Goal: Task Accomplishment & Management: Manage account settings

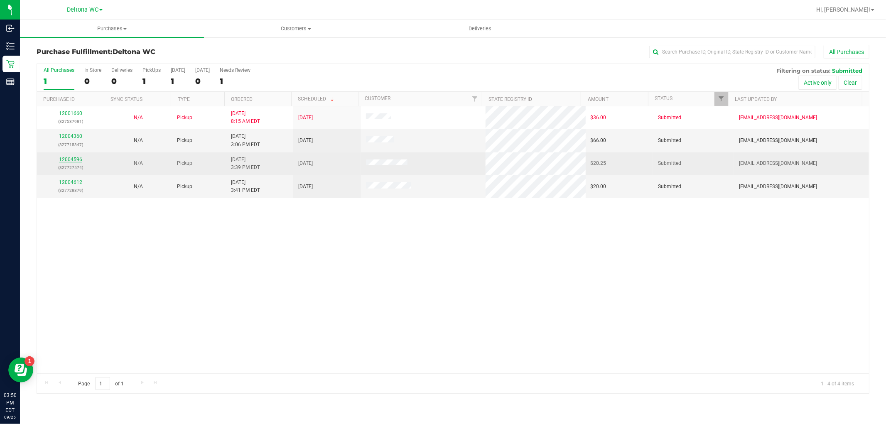
click at [68, 159] on link "12004596" at bounding box center [70, 160] width 23 height 6
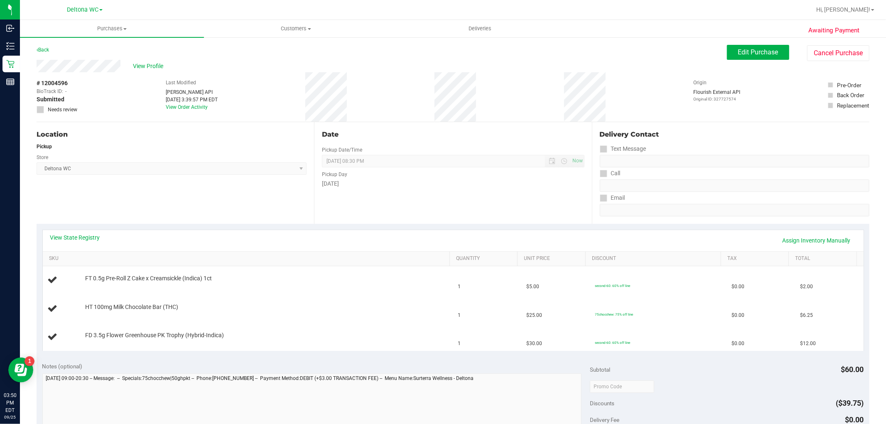
scroll to position [46, 0]
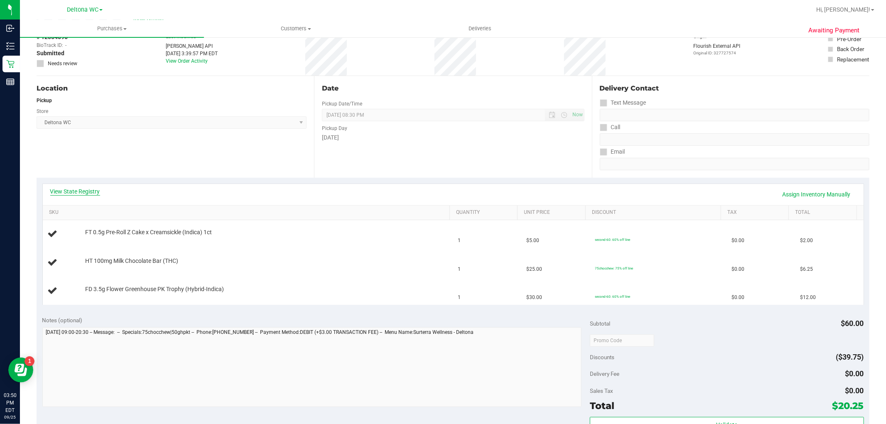
click at [86, 194] on link "View State Registry" at bounding box center [75, 191] width 50 height 8
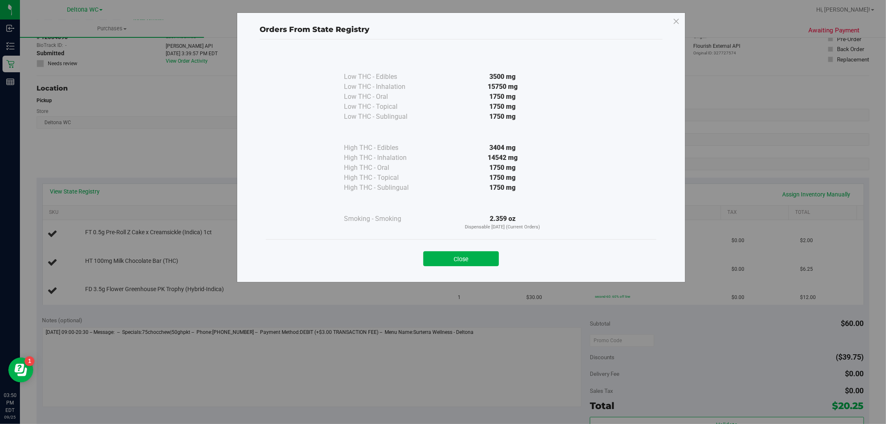
click at [450, 270] on div "Close" at bounding box center [461, 256] width 391 height 34
click at [458, 260] on button "Close" at bounding box center [461, 258] width 76 height 15
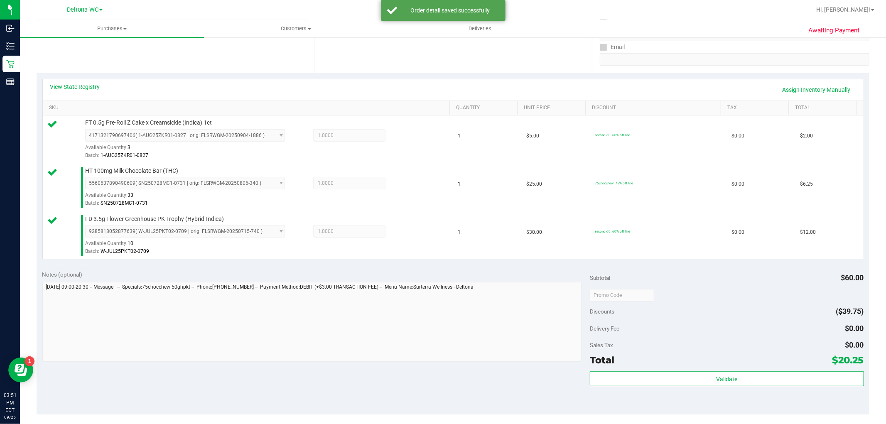
scroll to position [277, 0]
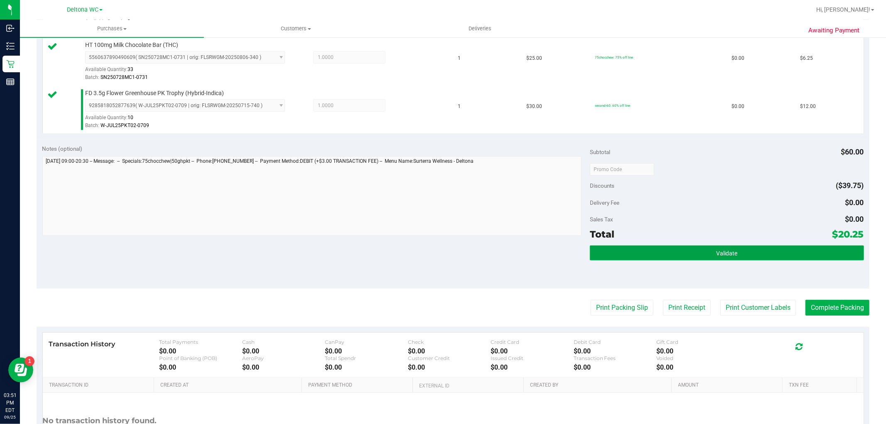
click at [699, 250] on button "Validate" at bounding box center [727, 253] width 274 height 15
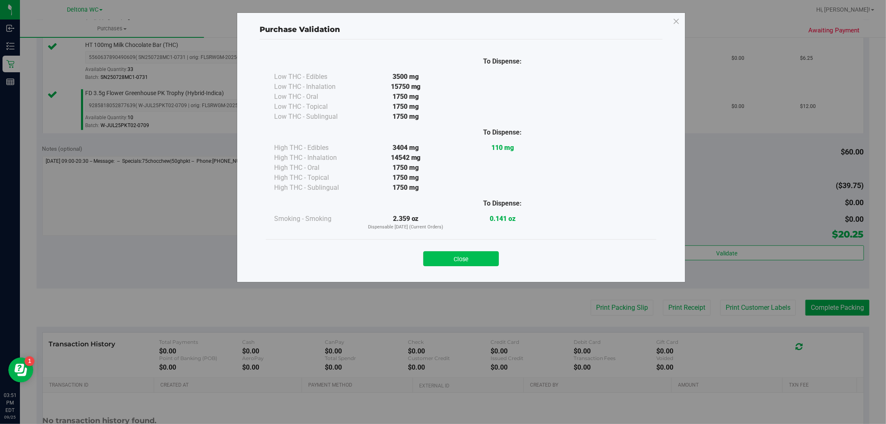
click at [479, 263] on button "Close" at bounding box center [461, 258] width 76 height 15
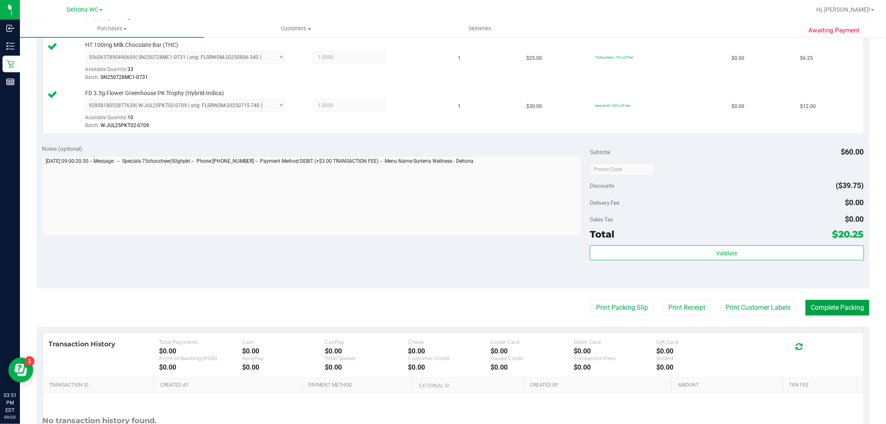
click at [845, 301] on button "Complete Packing" at bounding box center [838, 308] width 64 height 16
drag, startPoint x: 841, startPoint y: 310, endPoint x: 510, endPoint y: 193, distance: 350.9
click at [841, 310] on button "Complete Packing" at bounding box center [834, 308] width 71 height 16
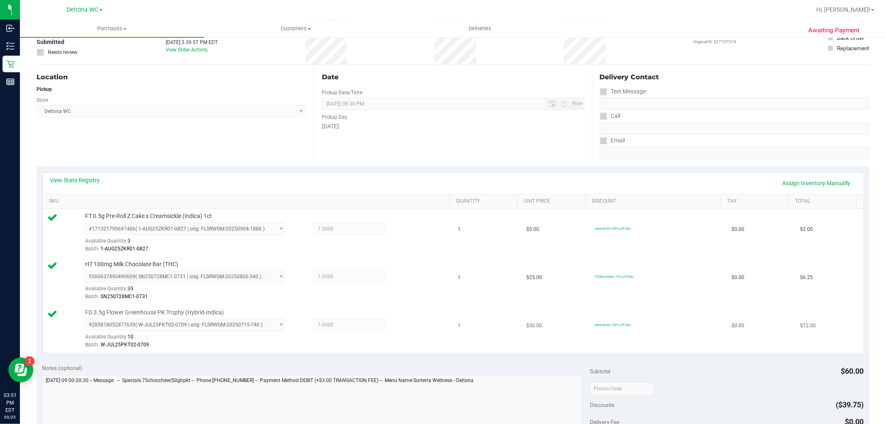
scroll to position [0, 0]
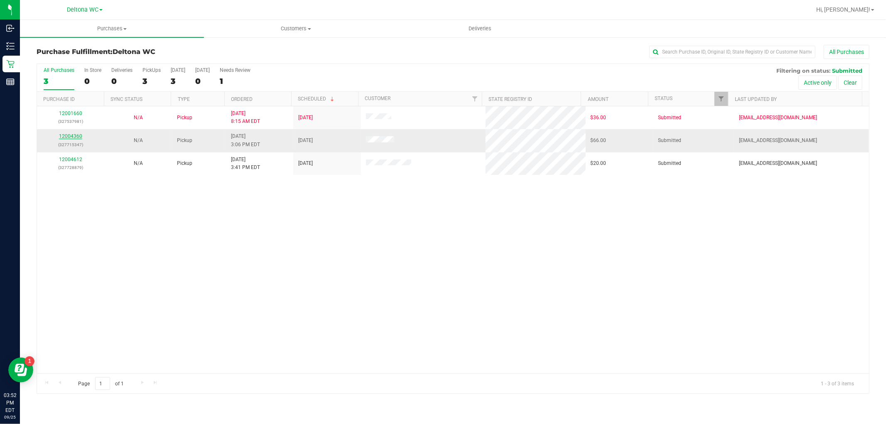
click at [73, 134] on link "12004360" at bounding box center [70, 136] width 23 height 6
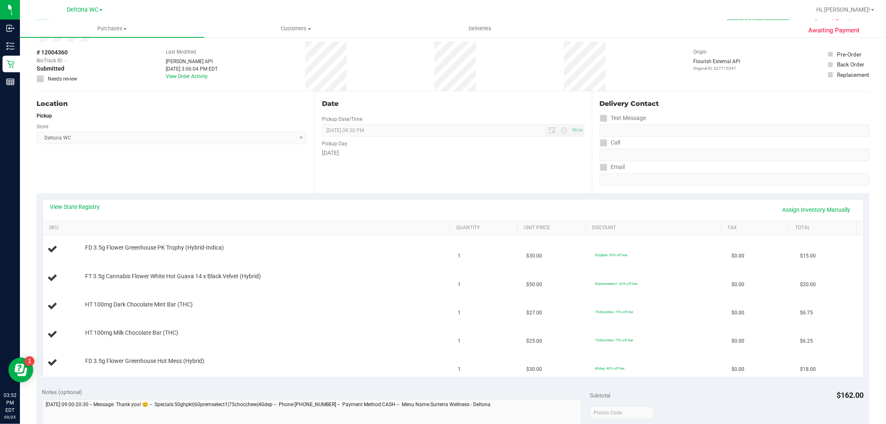
scroll to position [46, 0]
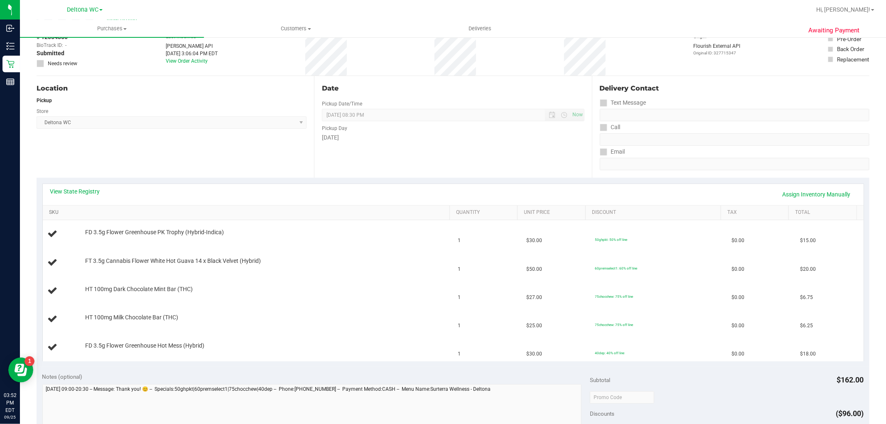
click at [229, 215] on link "SKU" at bounding box center [248, 212] width 398 height 7
click at [76, 190] on link "View State Registry" at bounding box center [75, 191] width 50 height 8
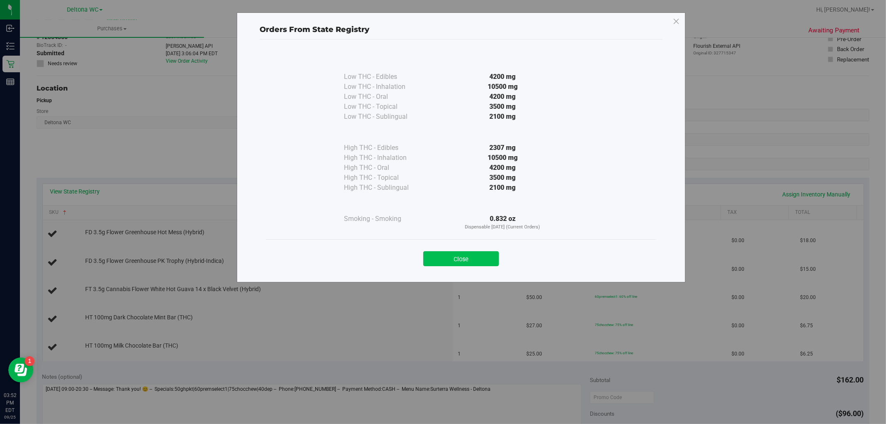
click at [459, 255] on button "Close" at bounding box center [461, 258] width 76 height 15
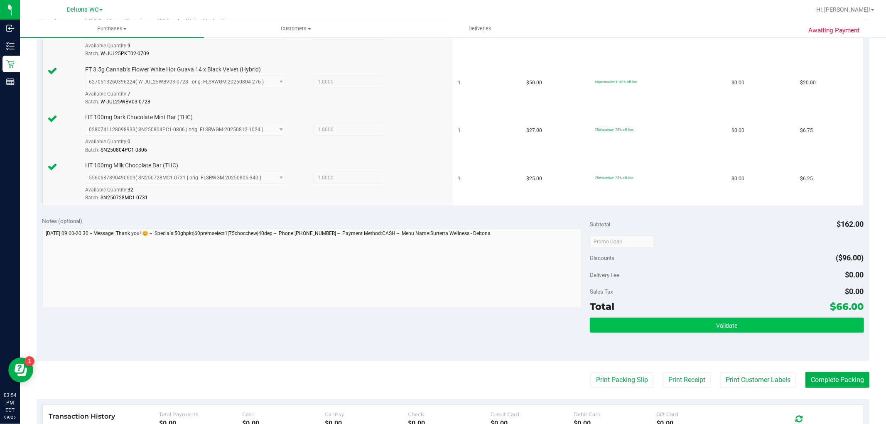
scroll to position [369, 0]
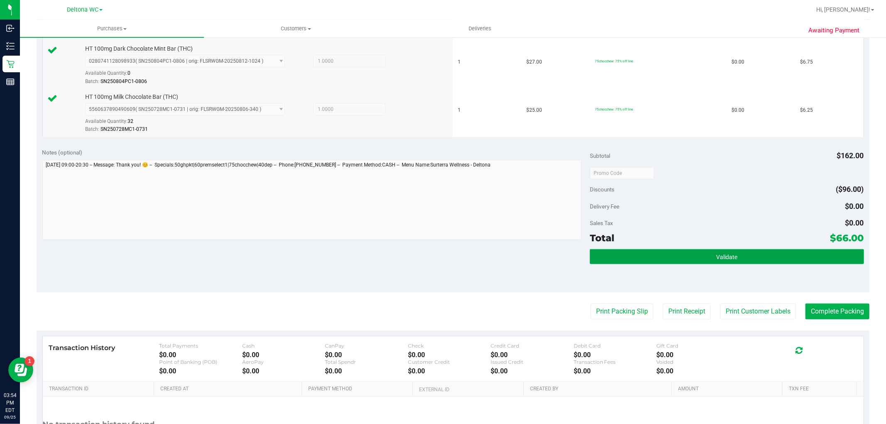
click at [650, 251] on button "Validate" at bounding box center [727, 256] width 274 height 15
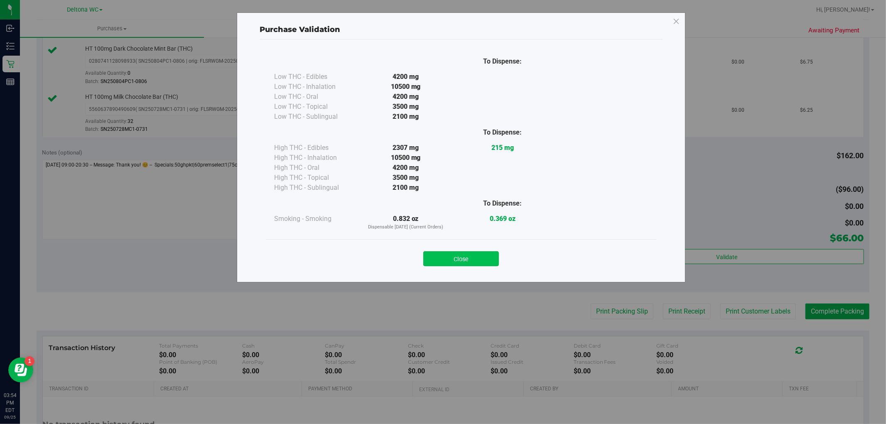
click at [495, 258] on button "Close" at bounding box center [461, 258] width 76 height 15
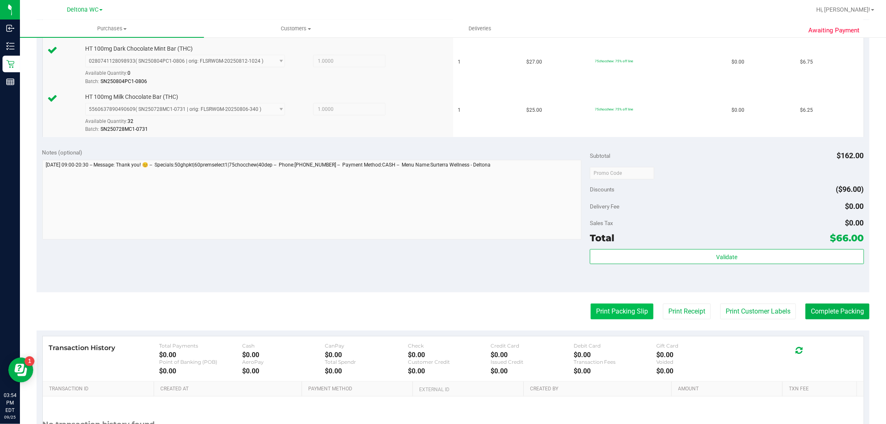
click at [625, 309] on button "Print Packing Slip" at bounding box center [622, 312] width 63 height 16
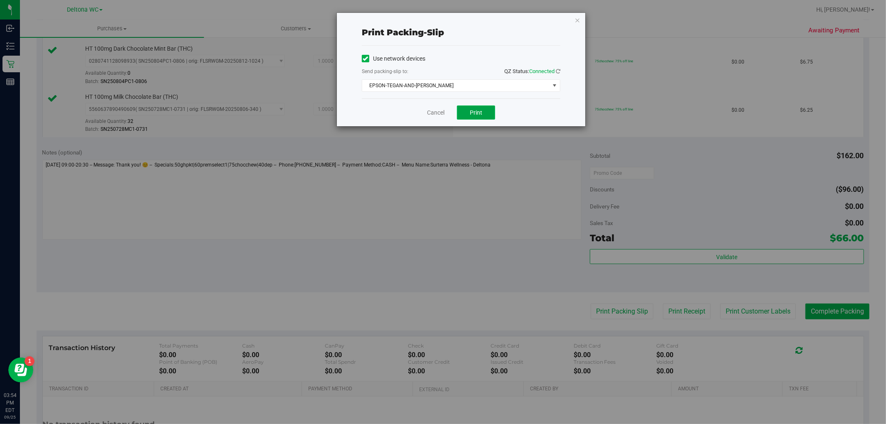
click at [484, 117] on button "Print" at bounding box center [476, 113] width 38 height 14
click at [445, 108] on div "Cancel Print" at bounding box center [461, 112] width 199 height 28
click at [437, 109] on link "Cancel" at bounding box center [435, 112] width 17 height 9
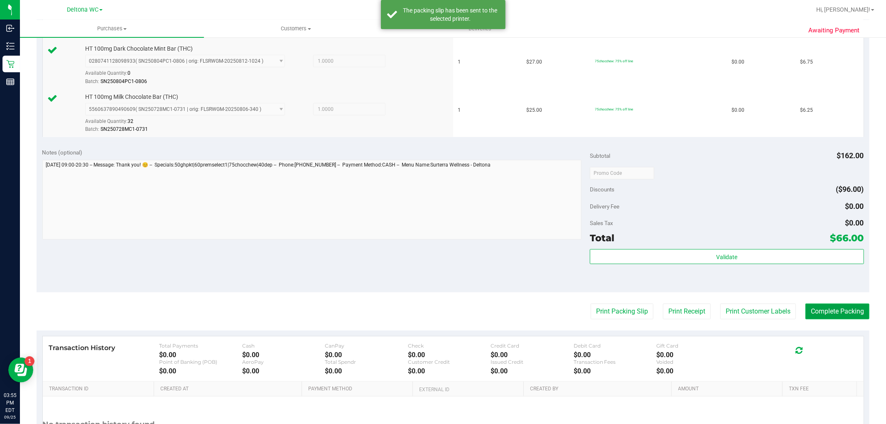
click at [840, 310] on button "Complete Packing" at bounding box center [838, 312] width 64 height 16
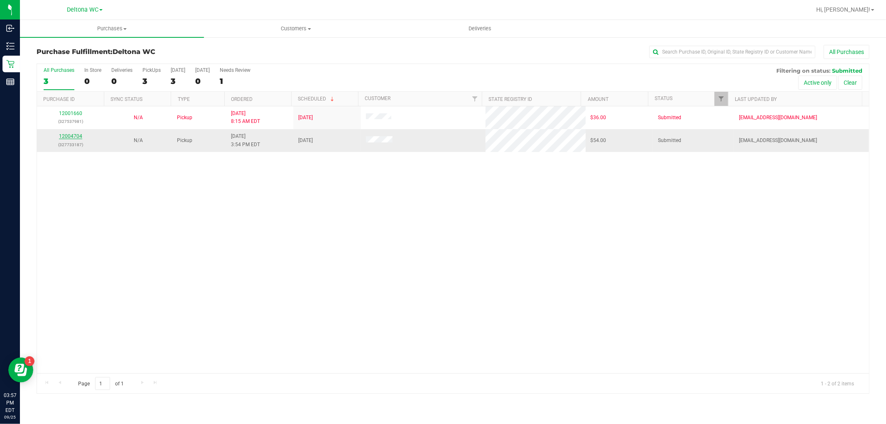
click at [78, 135] on link "12004704" at bounding box center [70, 136] width 23 height 6
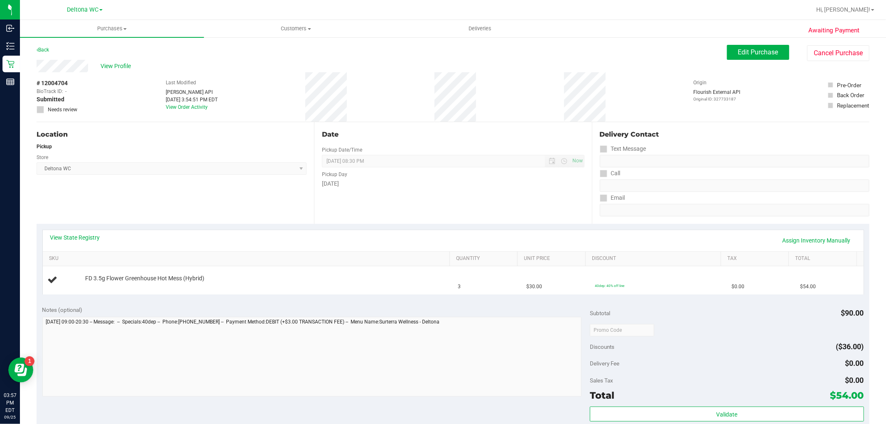
click at [504, 233] on div "View State Registry Assign Inventory Manually" at bounding box center [453, 240] width 821 height 21
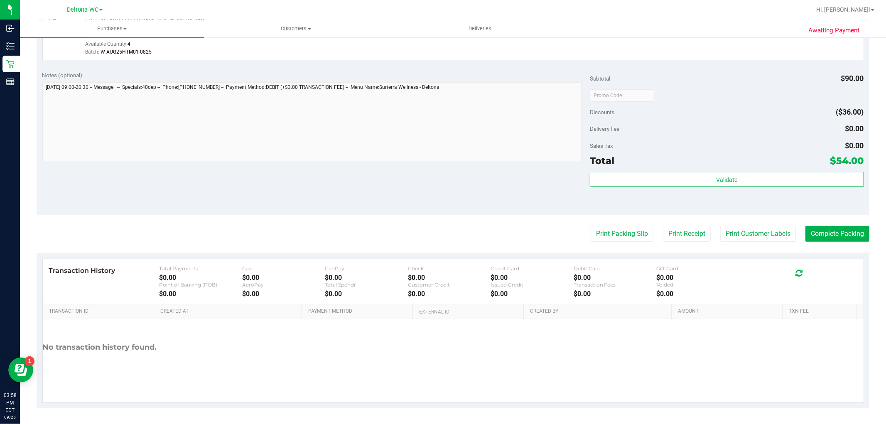
scroll to position [255, 0]
click at [713, 1] on nav "Deltona WC Deltona WC Orlando Colonial WC Orlando WC Hi, Ashley!" at bounding box center [453, 10] width 866 height 20
click at [615, 240] on button "Print Packing Slip" at bounding box center [622, 233] width 63 height 16
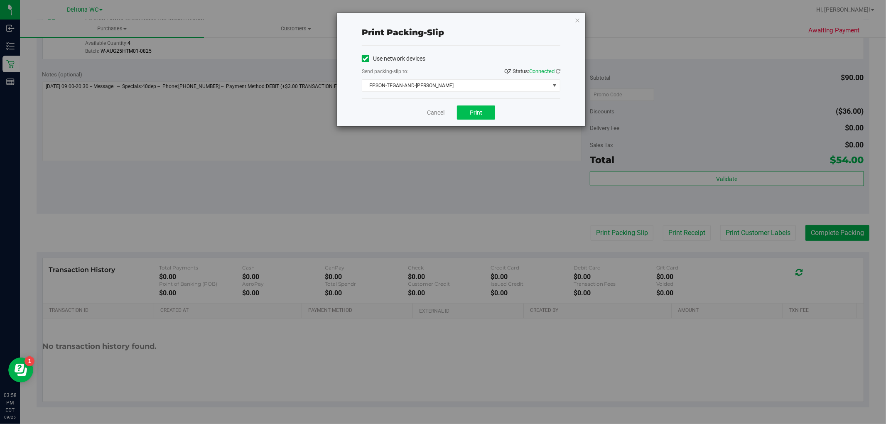
click at [479, 113] on span "Print" at bounding box center [476, 112] width 12 height 7
click at [432, 110] on link "Cancel" at bounding box center [435, 112] width 17 height 9
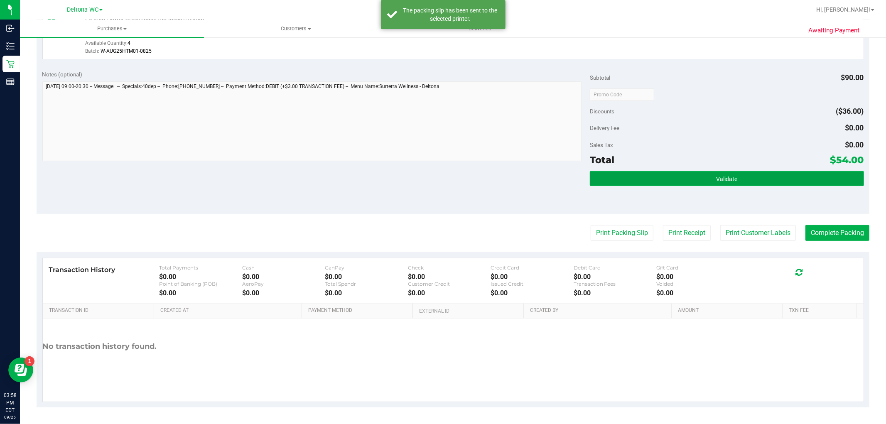
click at [737, 182] on button "Validate" at bounding box center [727, 178] width 274 height 15
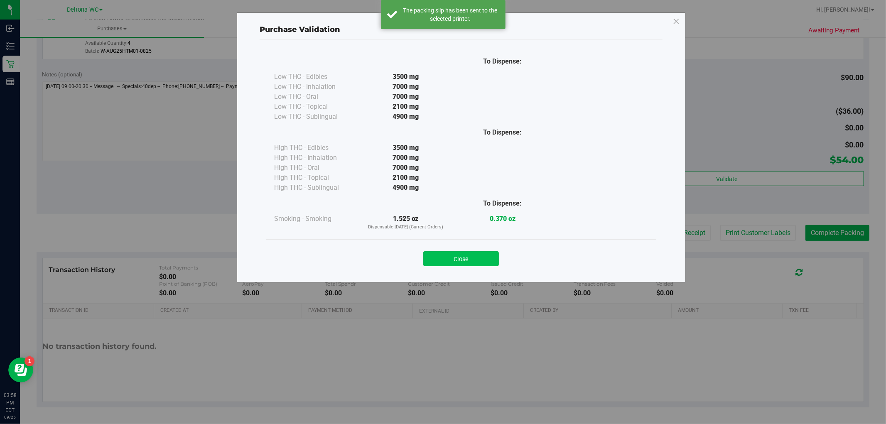
click at [482, 252] on button "Close" at bounding box center [461, 258] width 76 height 15
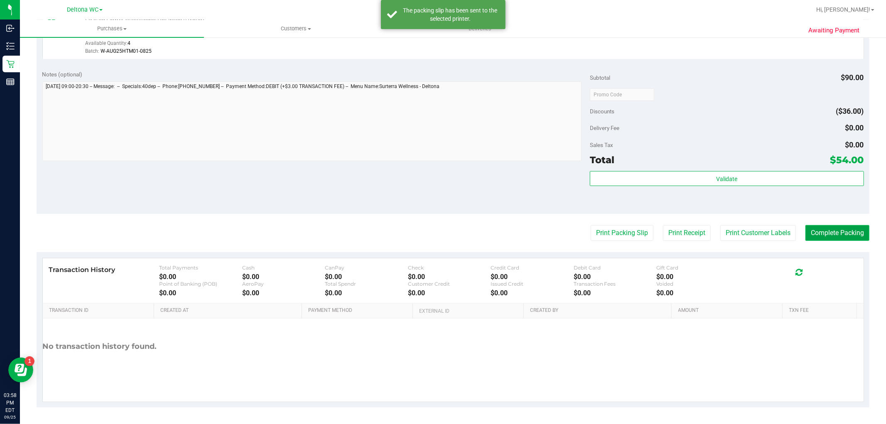
click at [806, 239] on button "Complete Packing" at bounding box center [838, 233] width 64 height 16
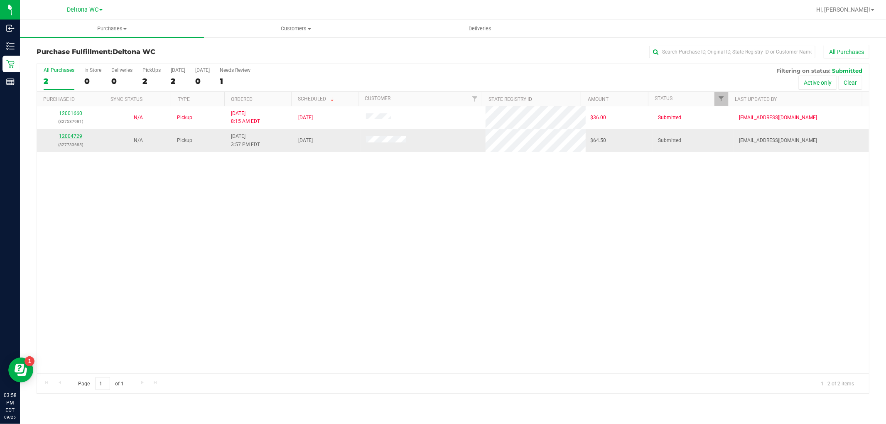
click at [74, 137] on link "12004729" at bounding box center [70, 136] width 23 height 6
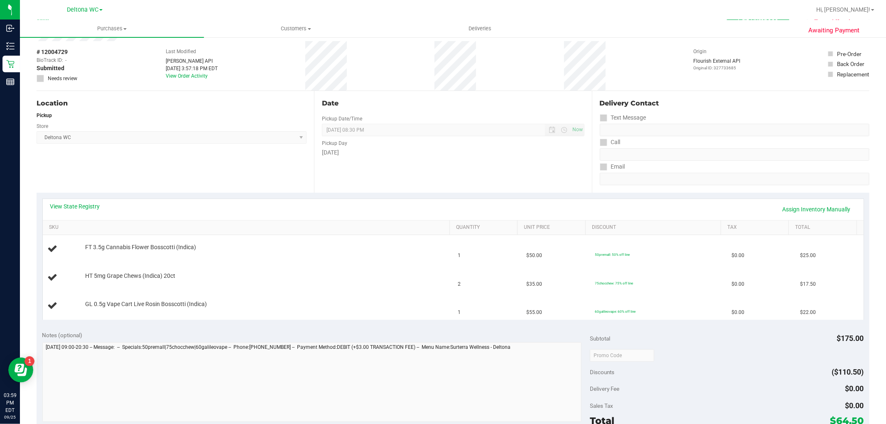
scroll to position [46, 0]
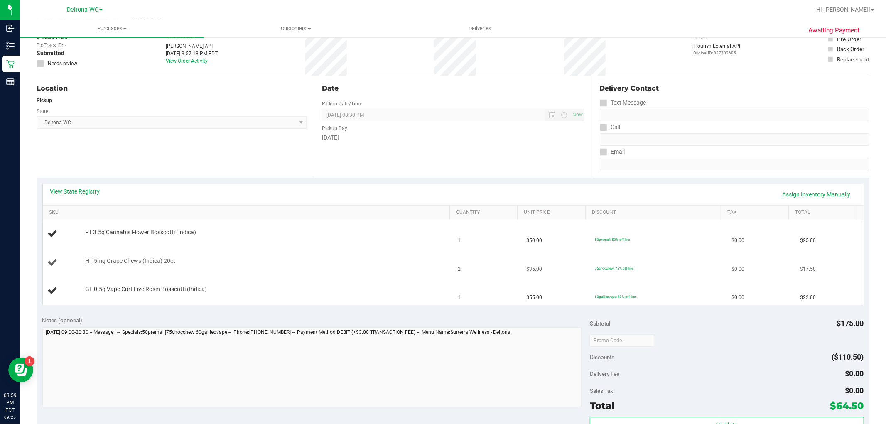
click at [443, 267] on td "HT 5mg Grape Chews (Indica) 20ct" at bounding box center [248, 263] width 410 height 28
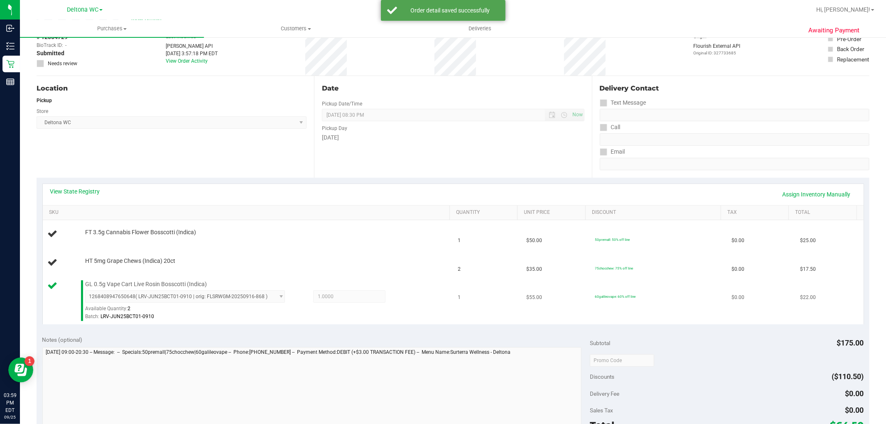
click at [819, 289] on td "$22.00" at bounding box center [829, 301] width 69 height 48
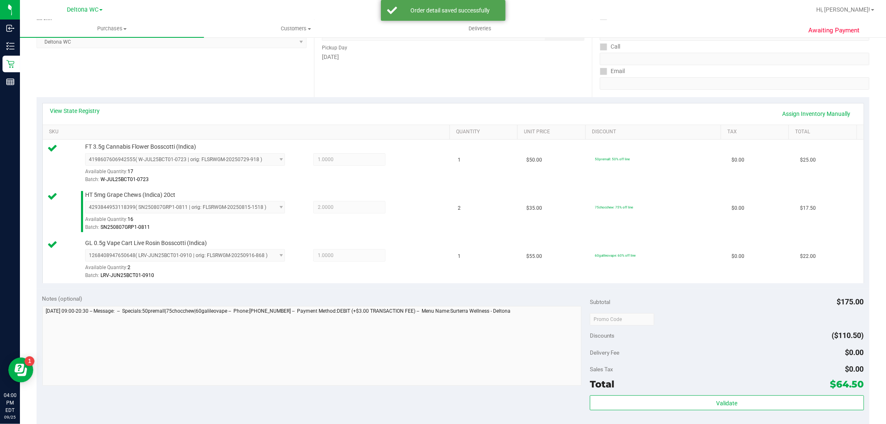
scroll to position [277, 0]
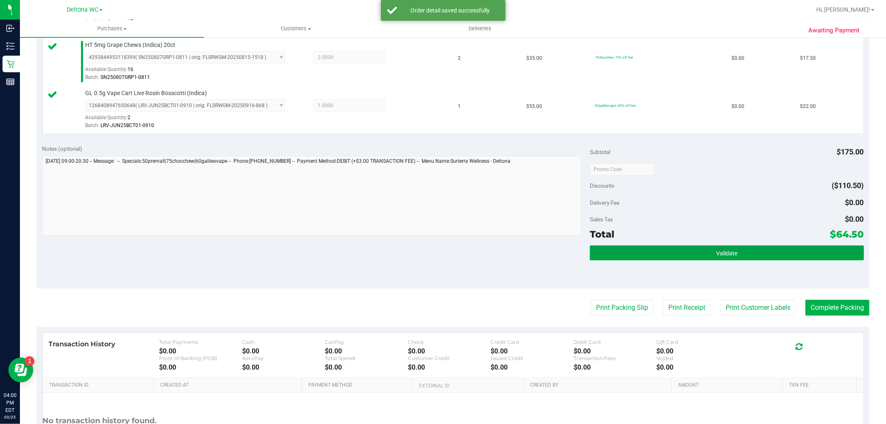
click at [672, 252] on button "Validate" at bounding box center [727, 253] width 274 height 15
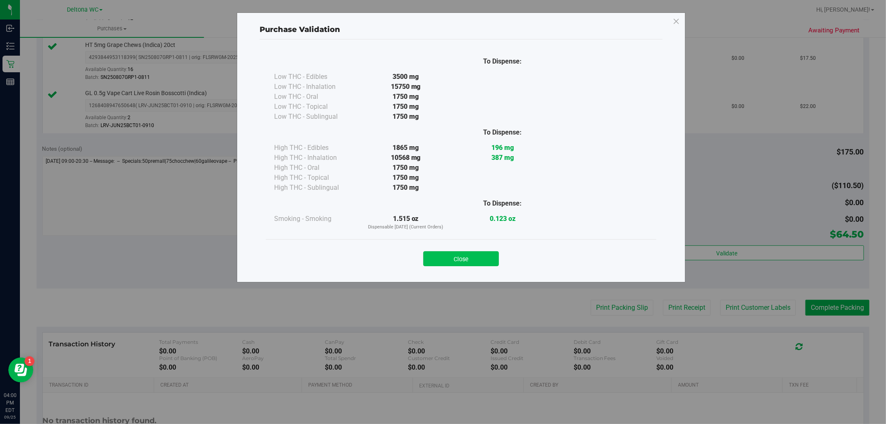
click at [459, 261] on button "Close" at bounding box center [461, 258] width 76 height 15
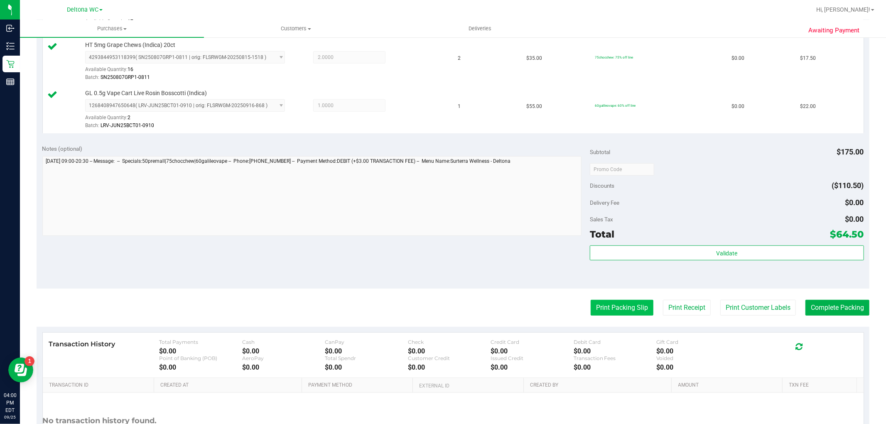
click at [621, 306] on button "Print Packing Slip" at bounding box center [622, 308] width 63 height 16
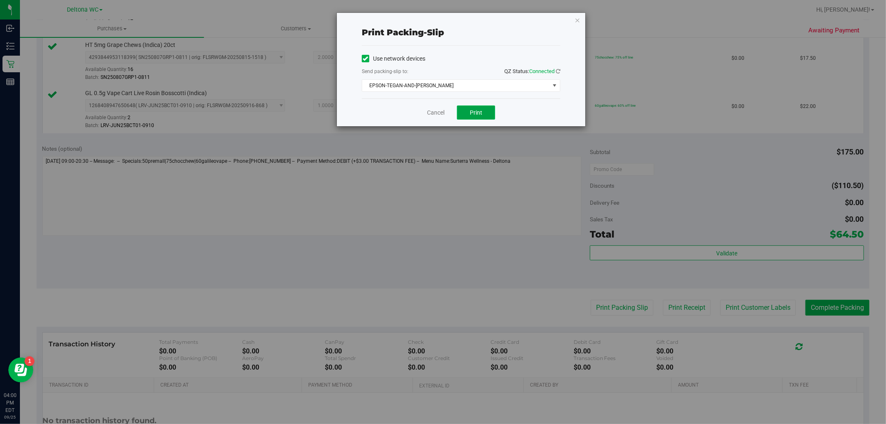
click at [481, 114] on span "Print" at bounding box center [476, 112] width 12 height 7
click at [433, 115] on link "Cancel" at bounding box center [435, 112] width 17 height 9
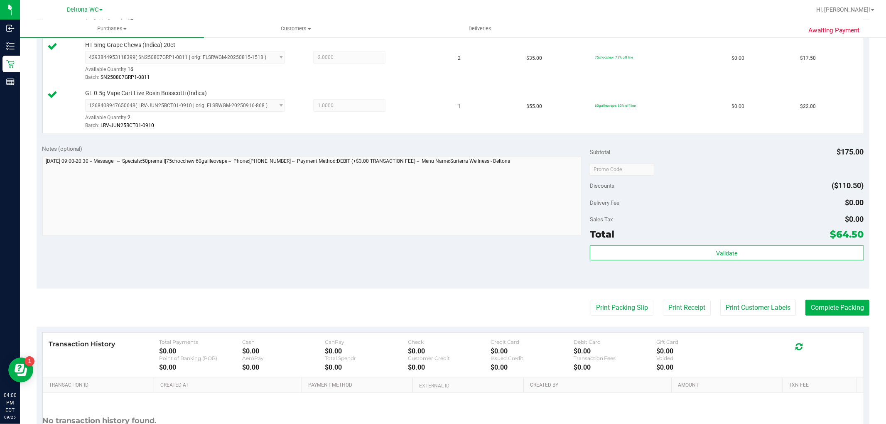
click at [653, 233] on div "Total $64.50" at bounding box center [727, 234] width 274 height 15
click at [653, 235] on div "Total $64.50" at bounding box center [727, 234] width 274 height 15
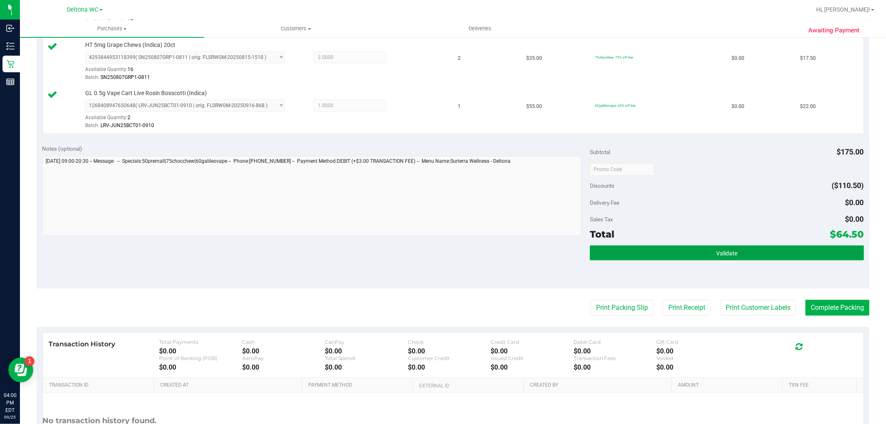
click at [621, 259] on button "Validate" at bounding box center [727, 253] width 274 height 15
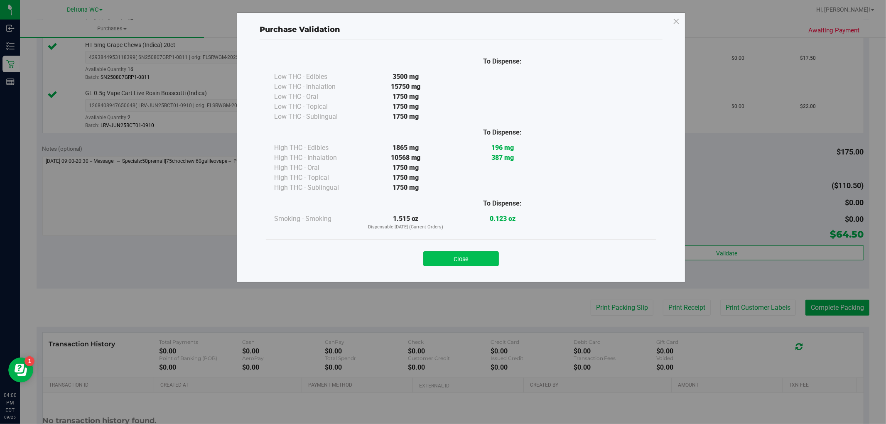
click at [454, 258] on button "Close" at bounding box center [461, 258] width 76 height 15
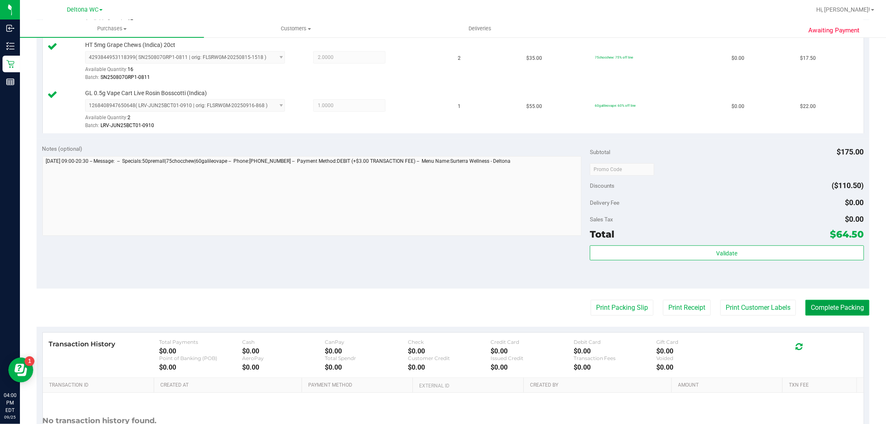
click at [816, 310] on button "Complete Packing" at bounding box center [838, 308] width 64 height 16
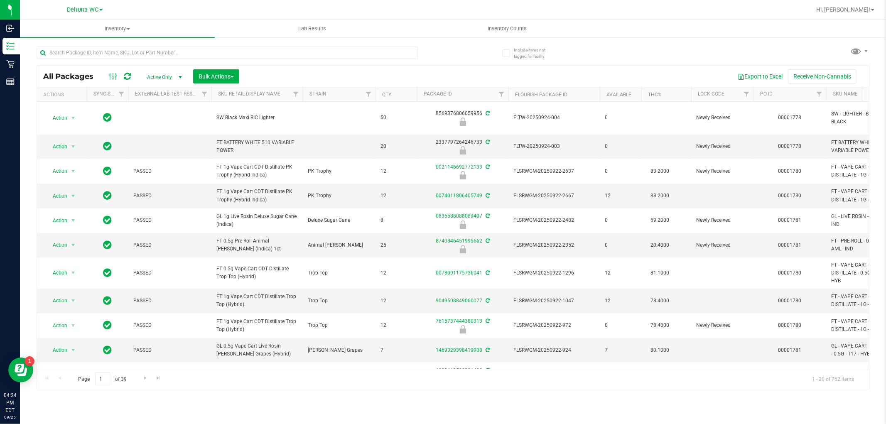
click at [219, 53] on input "text" at bounding box center [227, 53] width 381 height 12
type input "mixed"
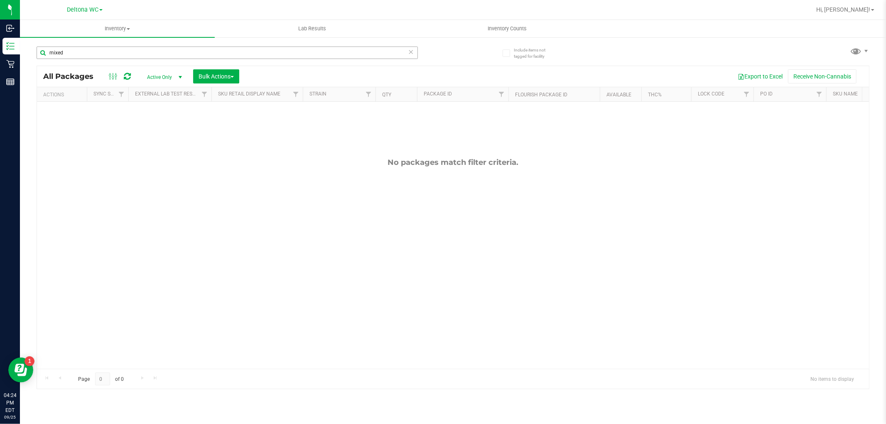
click at [190, 52] on input "mixed" at bounding box center [227, 53] width 381 height 12
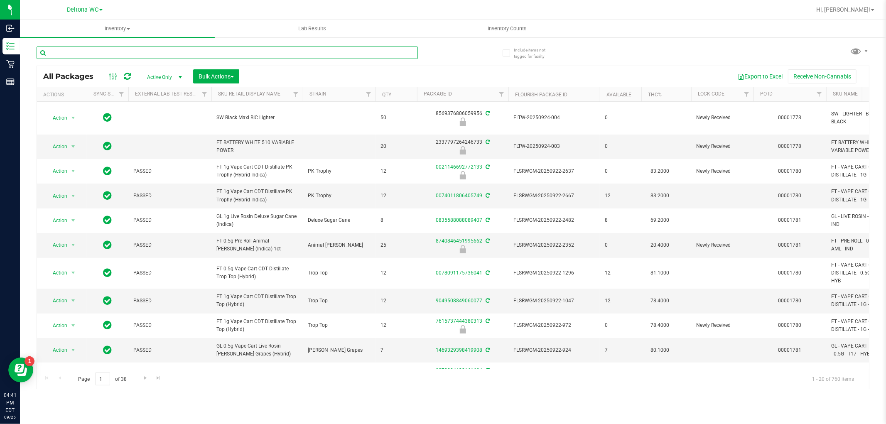
click at [226, 52] on input "text" at bounding box center [227, 53] width 381 height 12
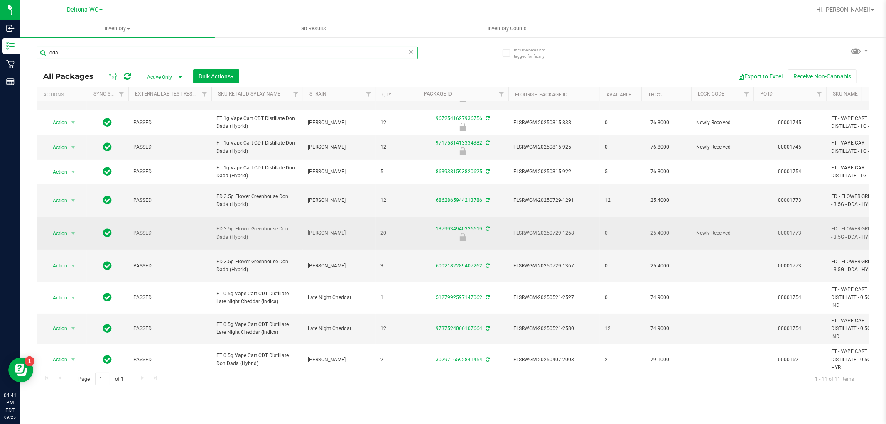
scroll to position [2, 0]
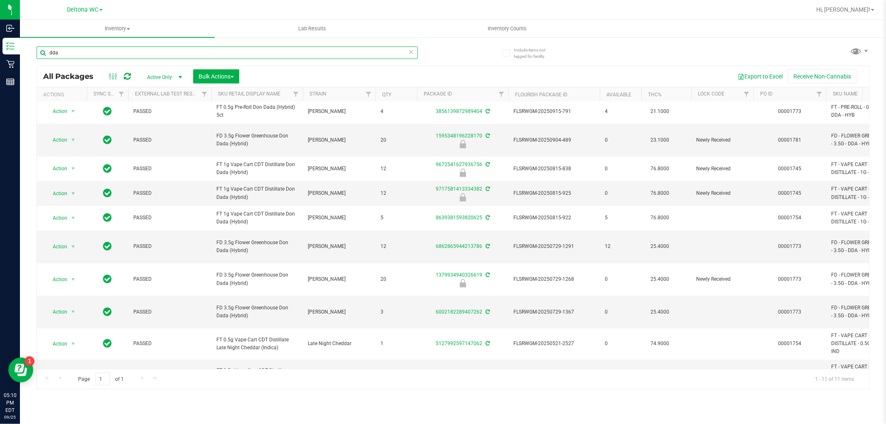
click at [229, 47] on input "dda" at bounding box center [227, 53] width 381 height 12
click at [229, 49] on input "dda" at bounding box center [227, 53] width 381 height 12
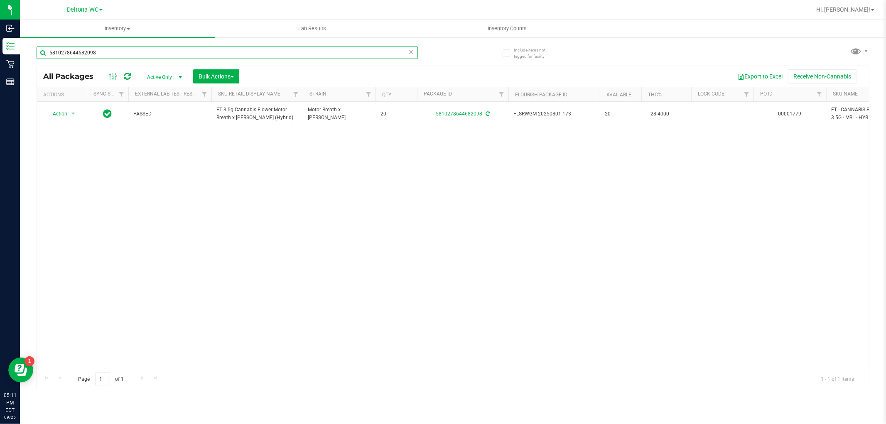
type input "5810278644682098"
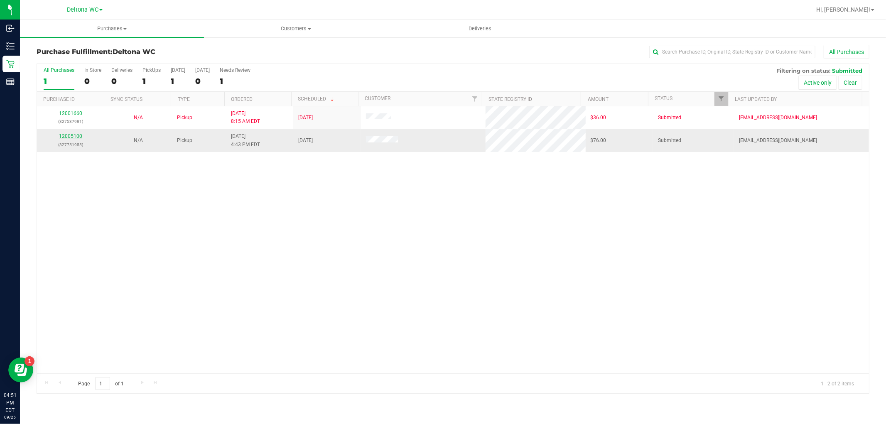
click at [77, 136] on link "12005100" at bounding box center [70, 136] width 23 height 6
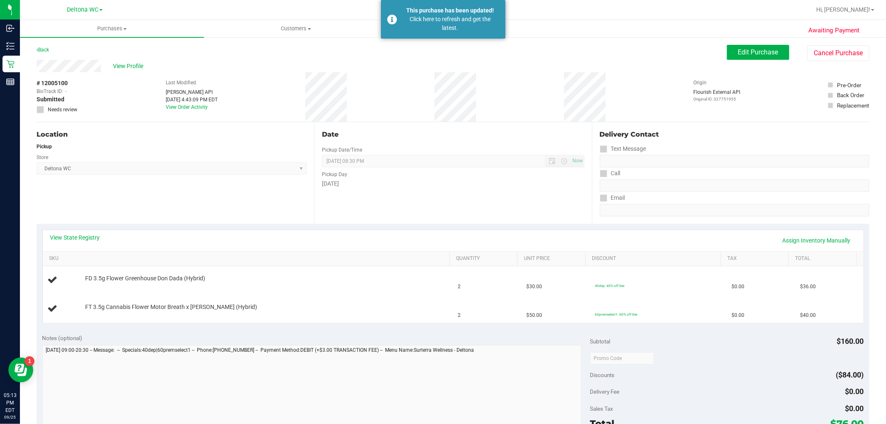
click at [106, 36] on uib-tab-heading "Purchases Summary of purchases Fulfillment All purchases" at bounding box center [112, 28] width 184 height 17
click at [103, 60] on li "Fulfillment" at bounding box center [112, 60] width 184 height 10
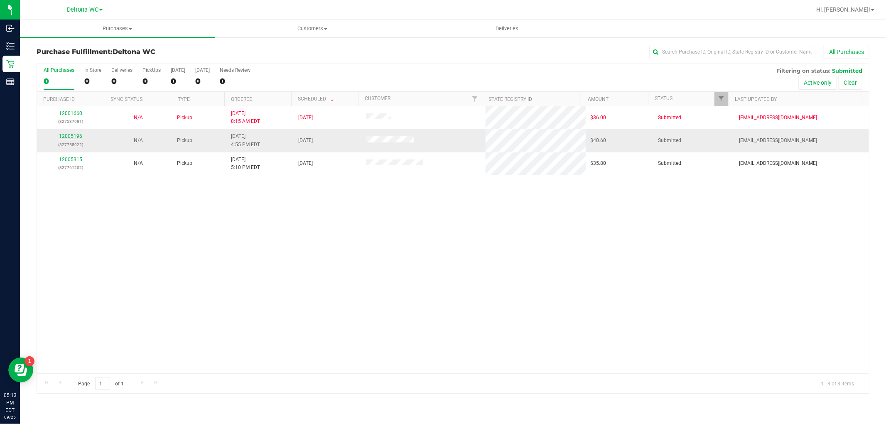
click at [79, 138] on link "12005196" at bounding box center [70, 136] width 23 height 6
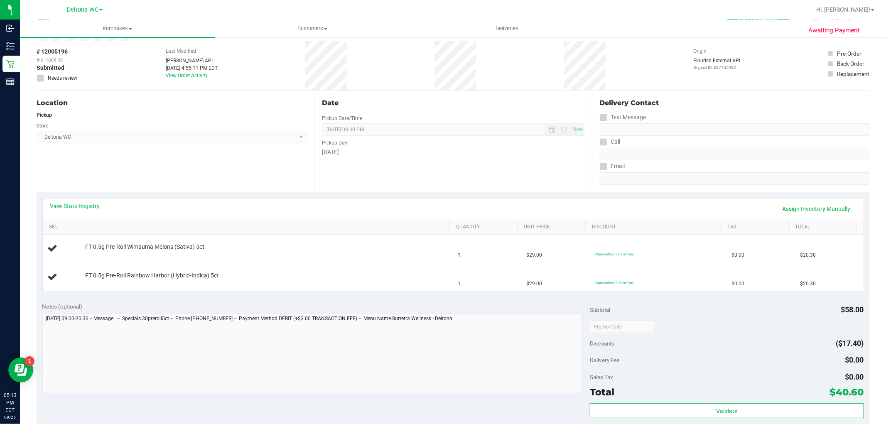
scroll to position [46, 0]
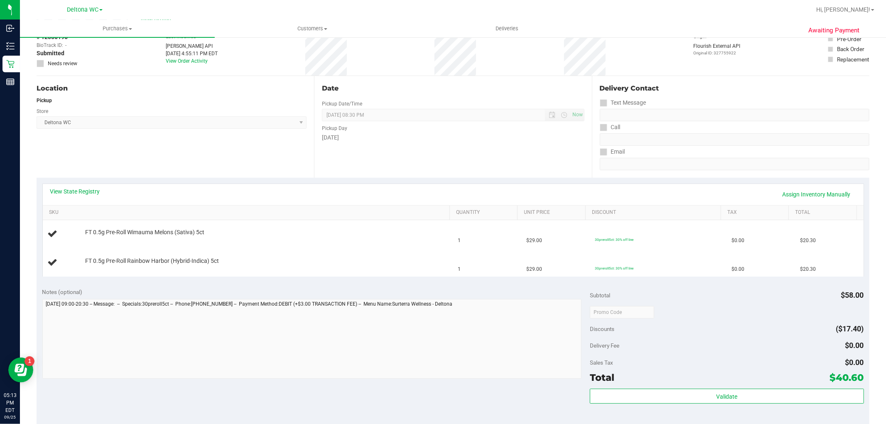
click at [488, 171] on div "Date Pickup Date/Time [DATE] Now [DATE] 08:30 PM Now Pickup Day [DATE]" at bounding box center [453, 127] width 278 height 102
click at [629, 276] on td "30preroll5ct: 30% off line" at bounding box center [658, 263] width 137 height 28
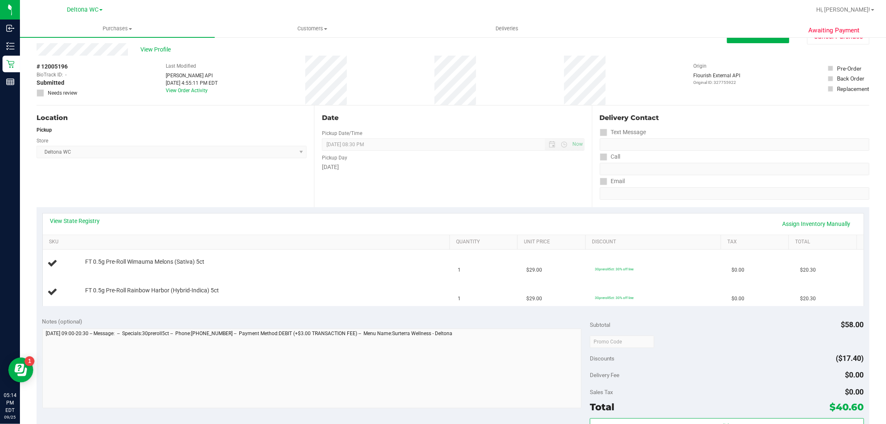
scroll to position [0, 0]
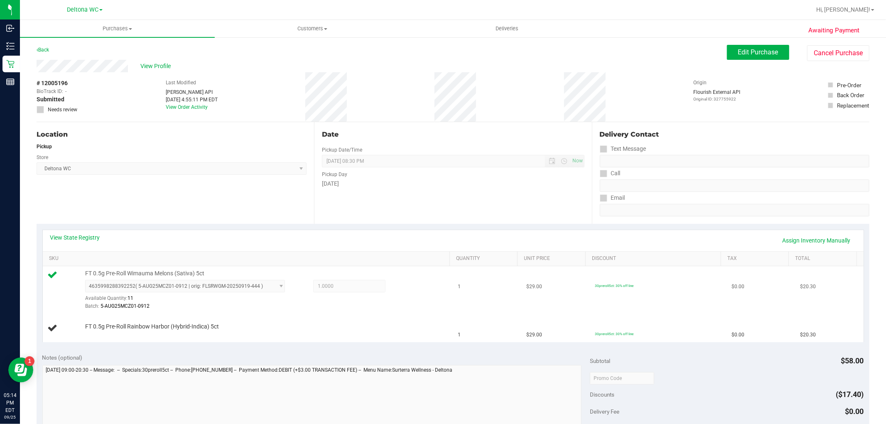
click at [257, 270] on div "FT 0.5g Pre-Roll Wimauma Melons (Sativa) 5ct 4635998288392252 ( 5-AUG25MCZ01-09…" at bounding box center [263, 290] width 365 height 41
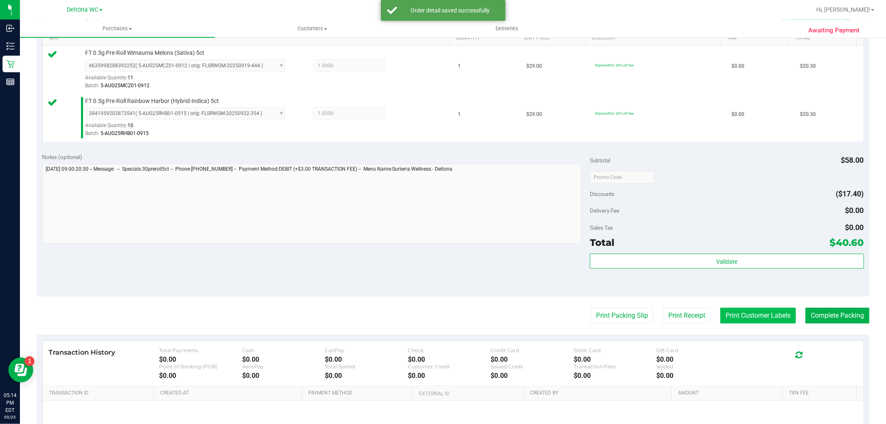
scroll to position [231, 0]
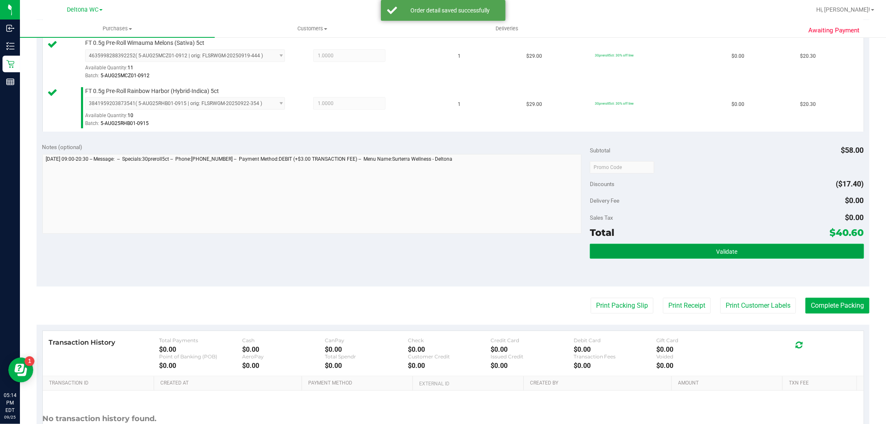
click at [731, 253] on span "Validate" at bounding box center [726, 251] width 21 height 7
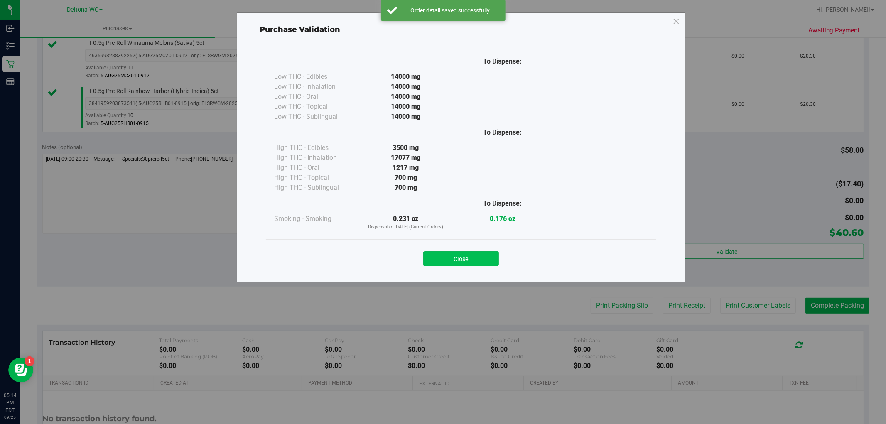
click at [456, 262] on button "Close" at bounding box center [461, 258] width 76 height 15
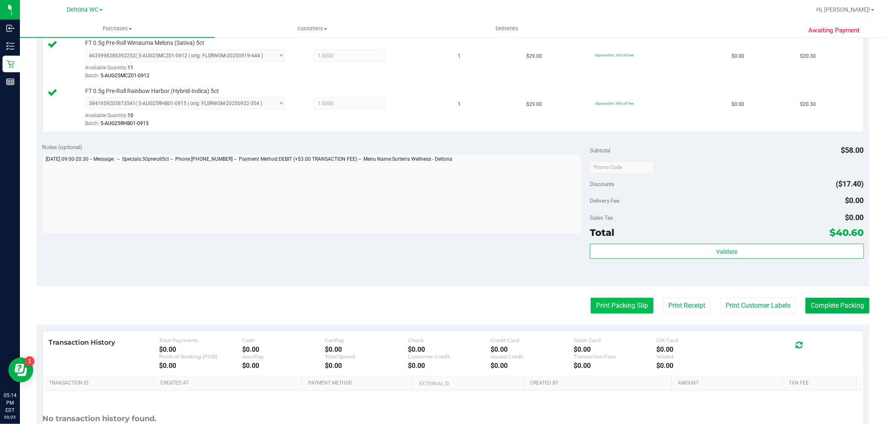
click at [617, 302] on button "Print Packing Slip" at bounding box center [622, 306] width 63 height 16
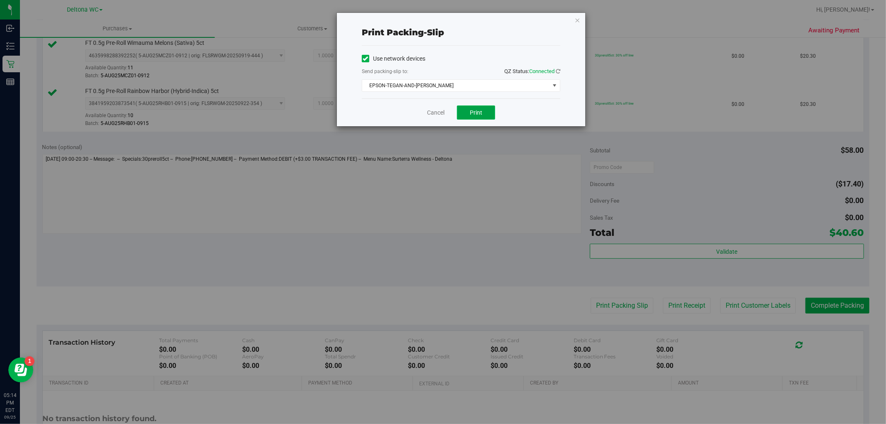
click at [474, 114] on span "Print" at bounding box center [476, 112] width 12 height 7
click at [433, 114] on link "Cancel" at bounding box center [435, 112] width 17 height 9
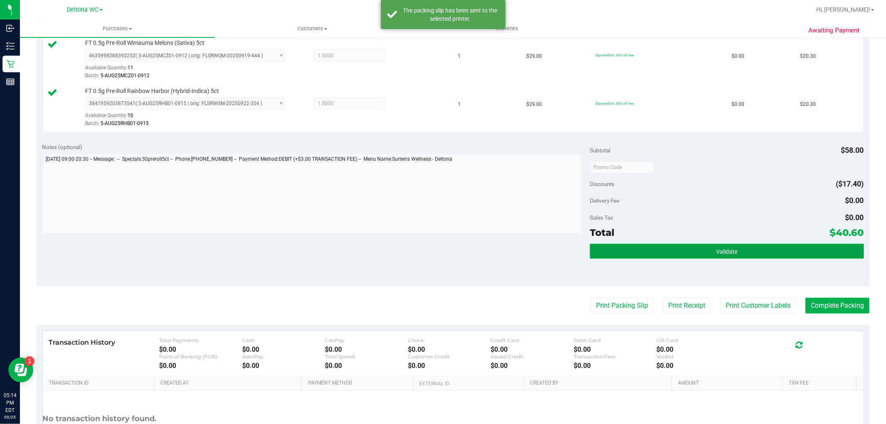
click at [778, 253] on button "Validate" at bounding box center [727, 251] width 274 height 15
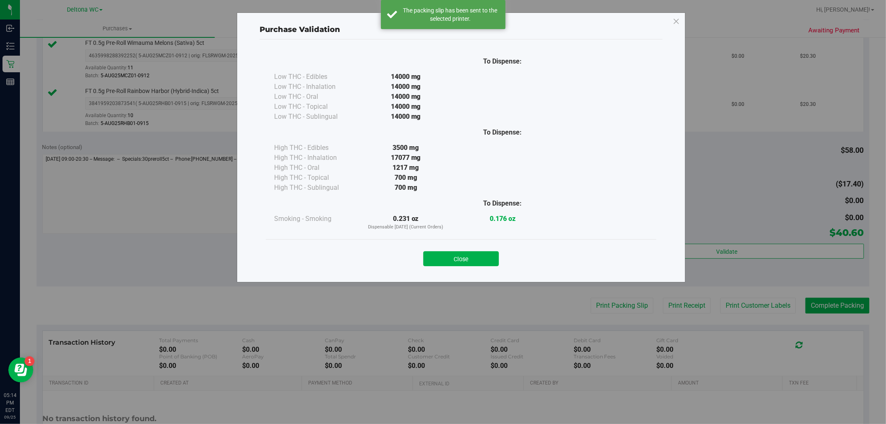
click at [478, 250] on div "Close" at bounding box center [461, 256] width 378 height 21
drag, startPoint x: 479, startPoint y: 254, endPoint x: 504, endPoint y: 251, distance: 25.1
click at [482, 254] on button "Close" at bounding box center [461, 258] width 76 height 15
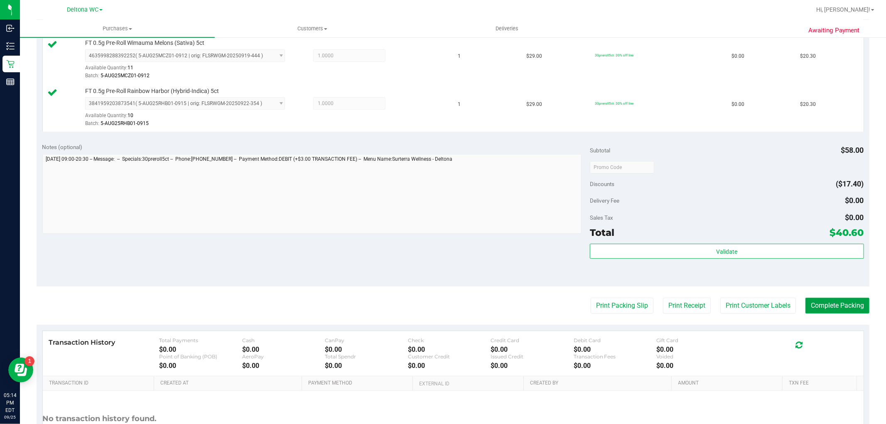
click at [831, 305] on button "Complete Packing" at bounding box center [838, 306] width 64 height 16
